Goal: Ask a question

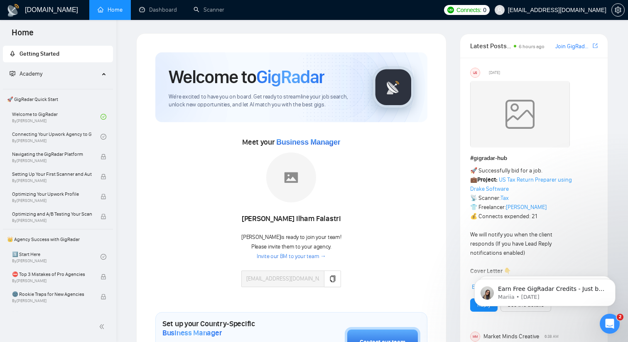
click at [52, 11] on h1 "[DOMAIN_NAME]" at bounding box center [51, 10] width 53 height 20
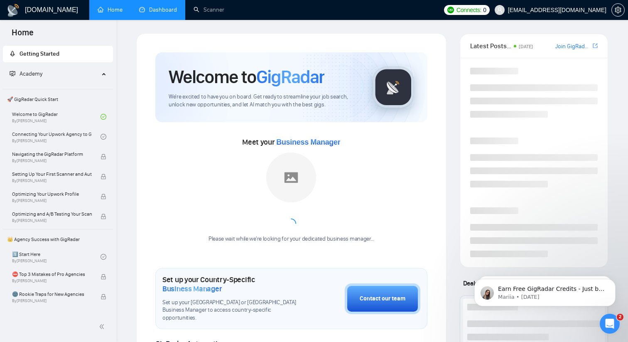
click at [165, 13] on link "Dashboard" at bounding box center [158, 9] width 38 height 7
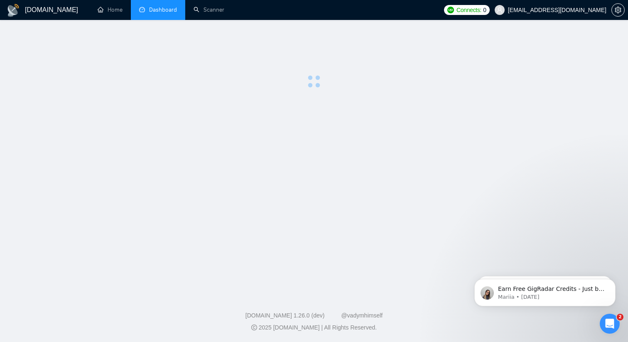
click at [45, 8] on h1 "[DOMAIN_NAME]" at bounding box center [51, 10] width 53 height 20
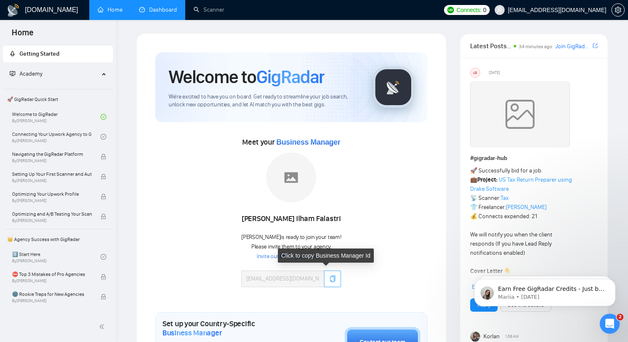
click at [329, 280] on icon "copy" at bounding box center [332, 278] width 7 height 7
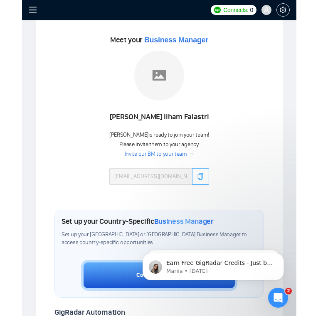
scroll to position [156, 0]
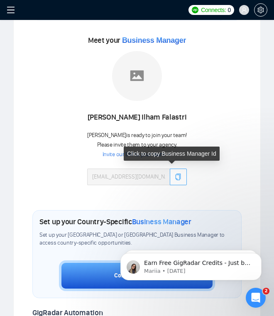
click at [175, 177] on icon "copy" at bounding box center [178, 177] width 7 height 7
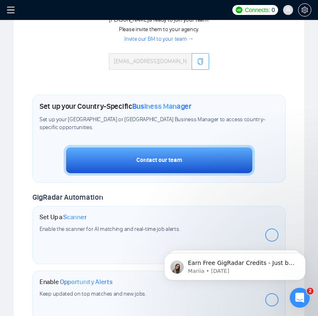
scroll to position [270, 0]
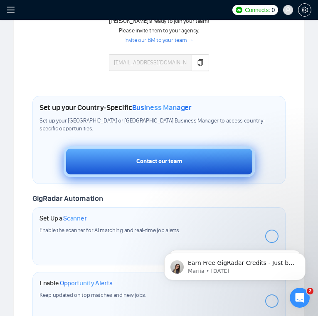
click at [147, 166] on button "Contact our team" at bounding box center [159, 161] width 191 height 31
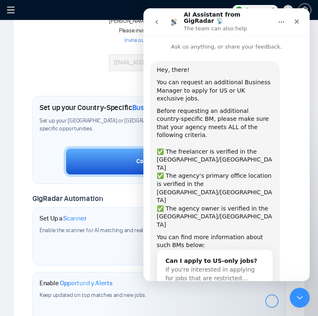
scroll to position [25, 0]
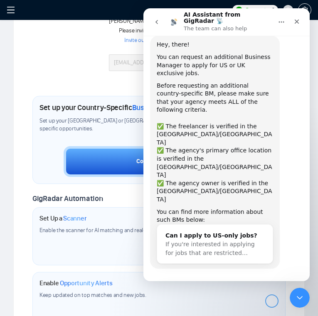
click at [169, 284] on button "Yes, I meet all of the criteria - request a new BM" at bounding box center [226, 296] width 145 height 24
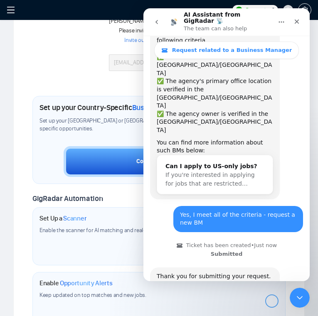
scroll to position [159, 0]
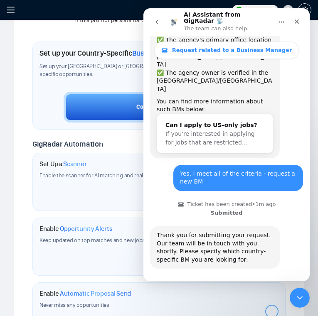
click at [268, 284] on button "🇺🇸 US-based business manager" at bounding box center [246, 292] width 104 height 17
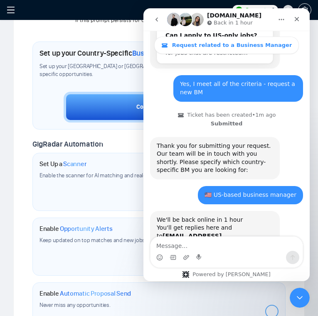
scroll to position [244, 0]
